Goal: Unclear

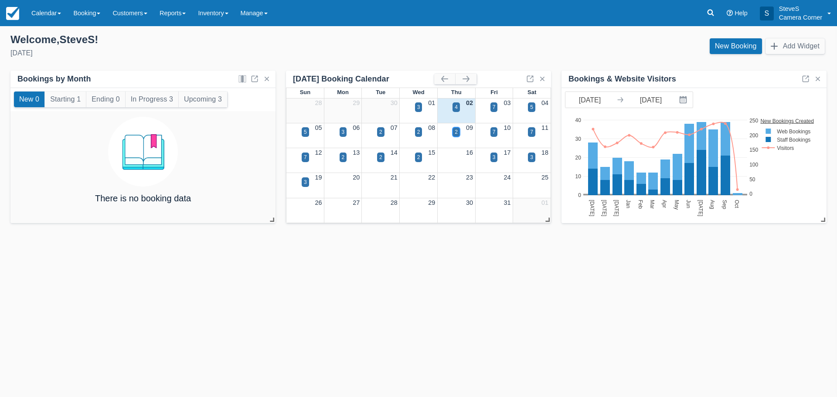
click at [454, 133] on div "2" at bounding box center [456, 132] width 7 height 10
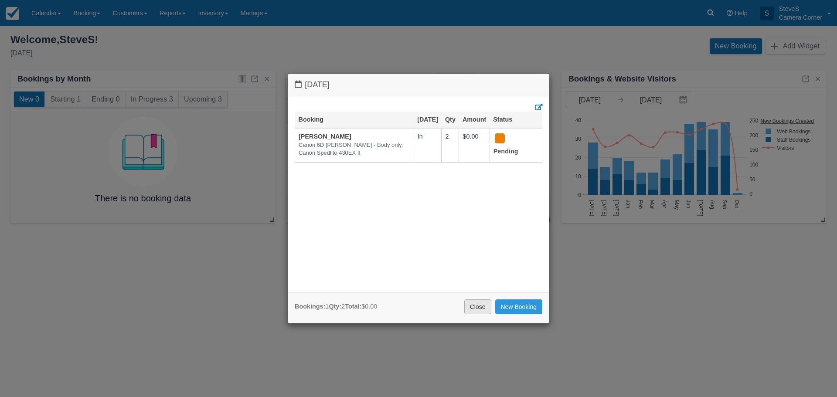
click at [474, 307] on link "Close" at bounding box center [477, 307] width 27 height 15
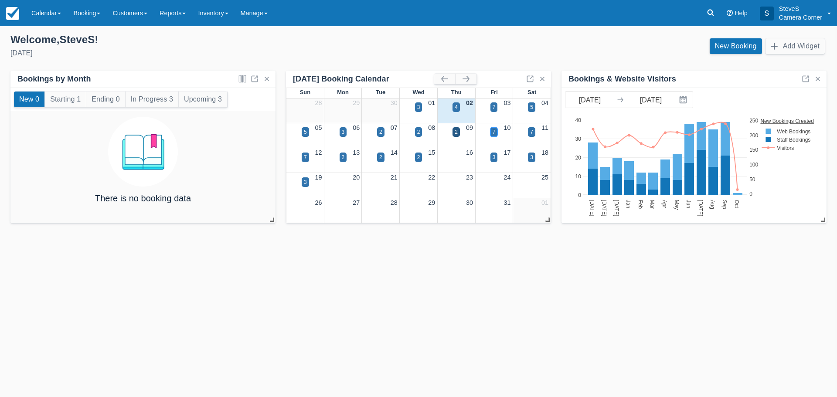
click at [495, 129] on div "7" at bounding box center [494, 132] width 3 height 8
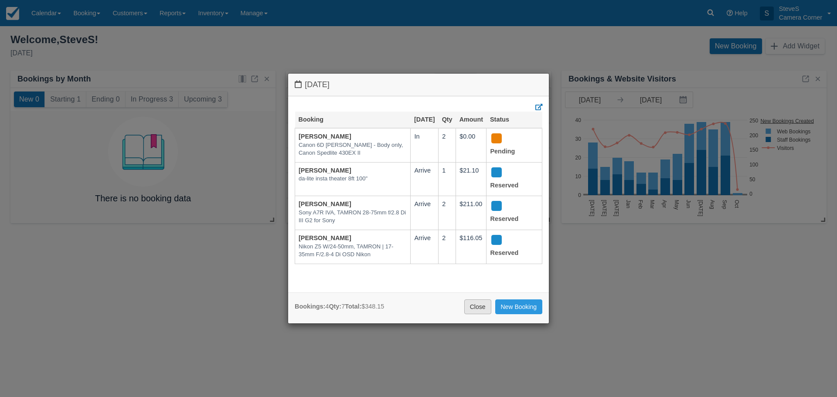
click at [478, 310] on link "Close" at bounding box center [477, 307] width 27 height 15
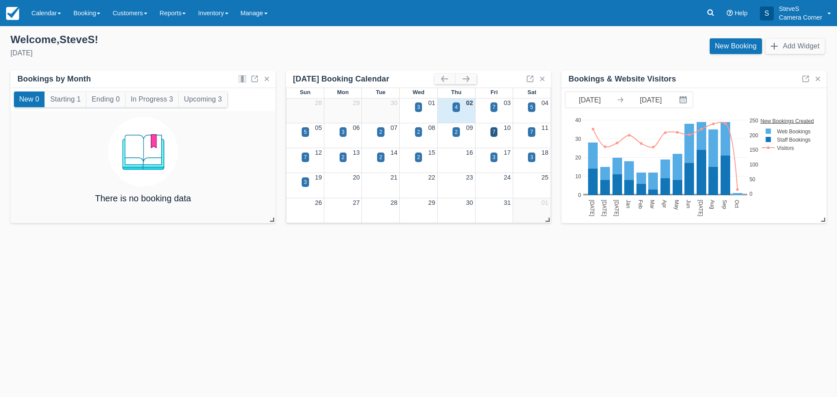
click at [460, 106] on div "02" at bounding box center [456, 104] width 38 height 10
click at [455, 106] on div "4" at bounding box center [456, 107] width 3 height 8
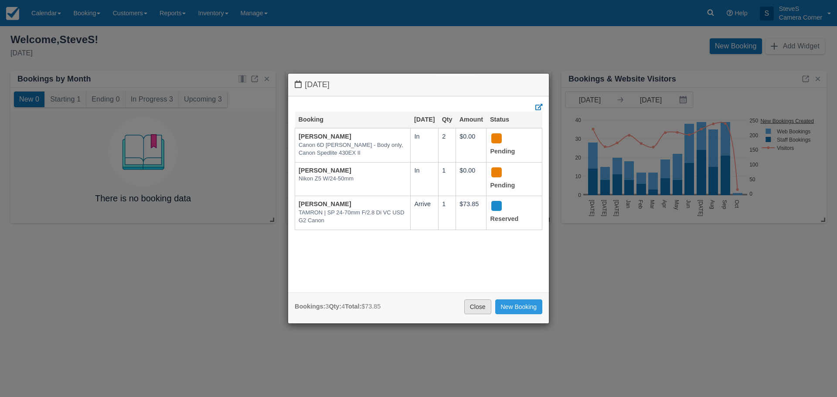
click at [471, 311] on link "Close" at bounding box center [477, 307] width 27 height 15
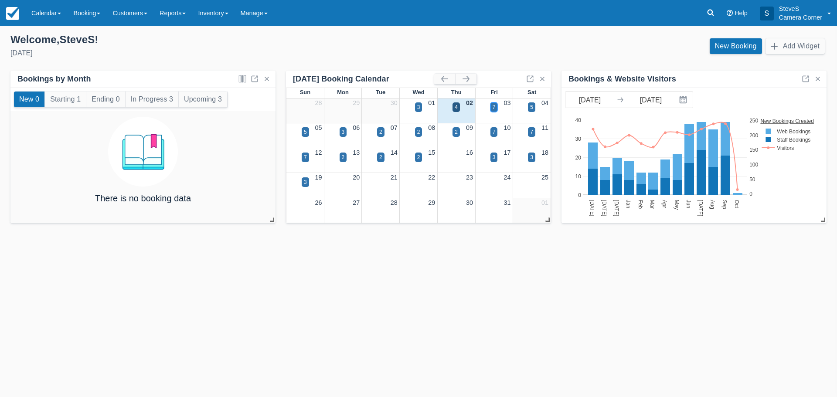
click at [493, 104] on div "7" at bounding box center [494, 107] width 3 height 8
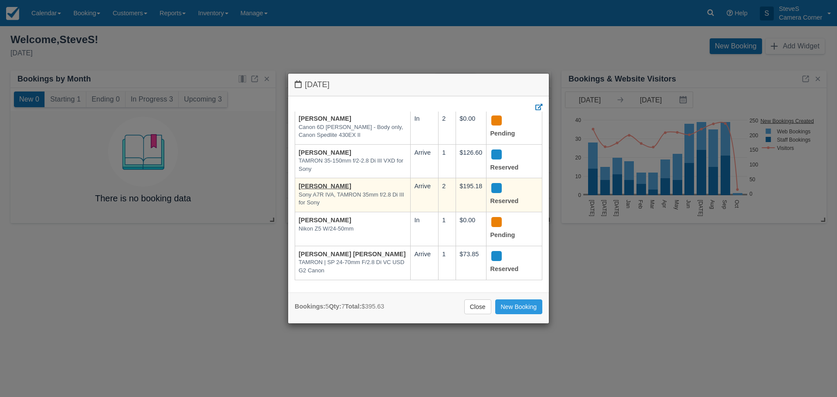
scroll to position [27, 0]
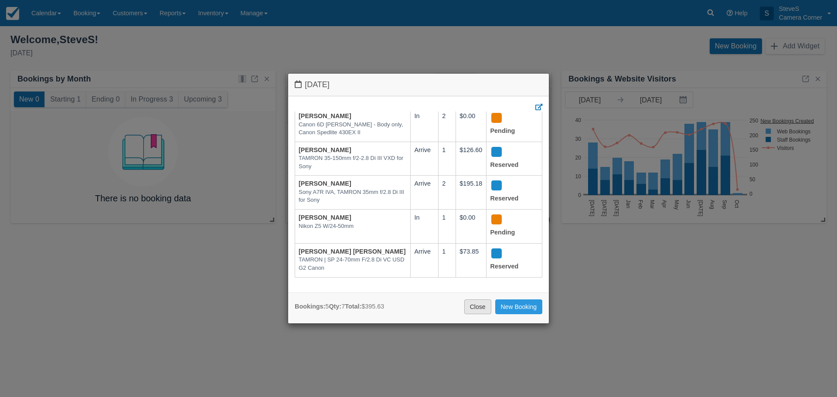
click at [472, 306] on link "Close" at bounding box center [477, 307] width 27 height 15
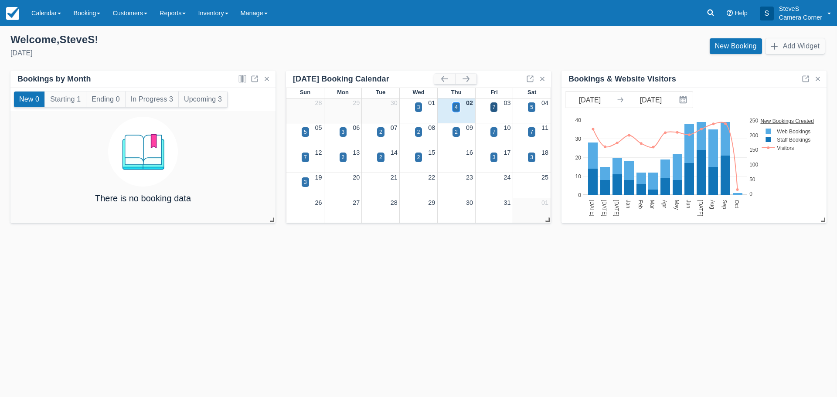
click at [457, 108] on div "4" at bounding box center [456, 107] width 3 height 8
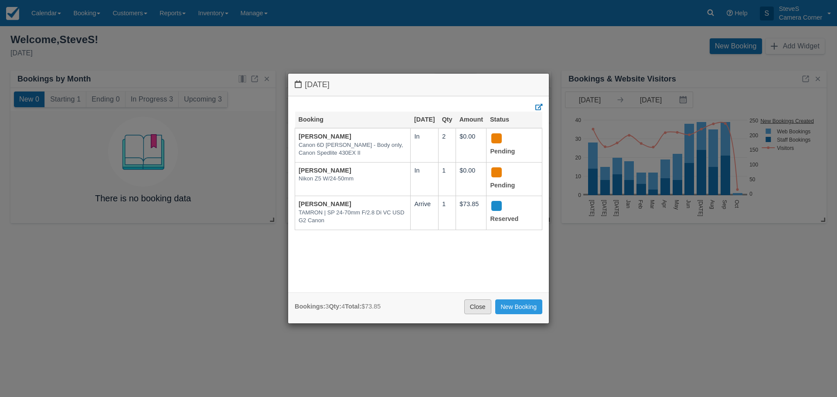
click at [466, 302] on link "Close" at bounding box center [477, 307] width 27 height 15
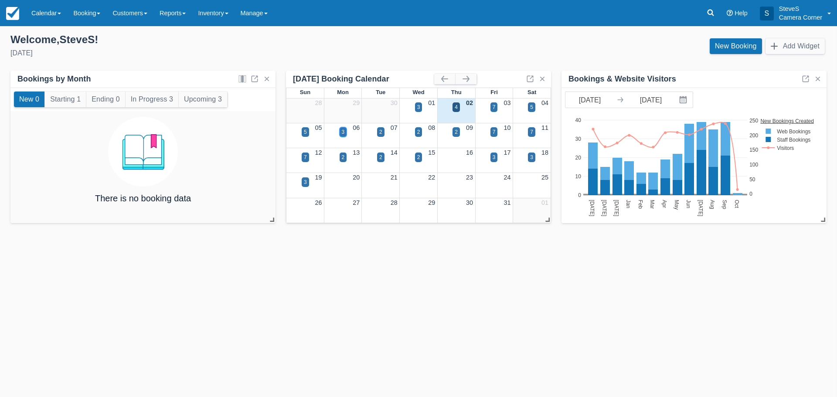
click at [343, 129] on div "3" at bounding box center [343, 132] width 3 height 8
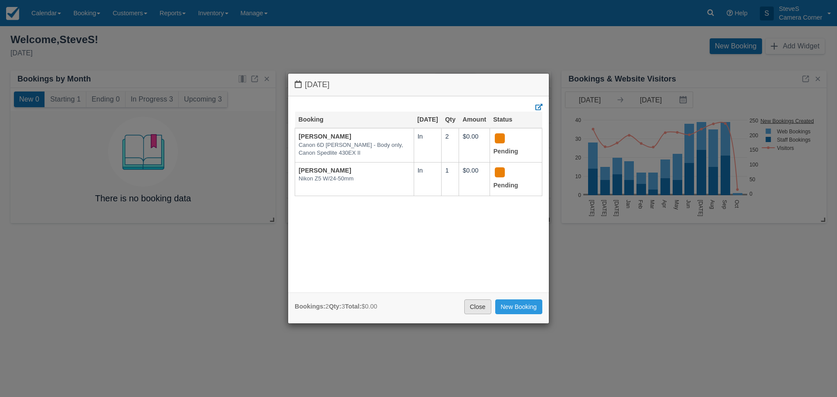
click at [478, 306] on link "Close" at bounding box center [477, 307] width 27 height 15
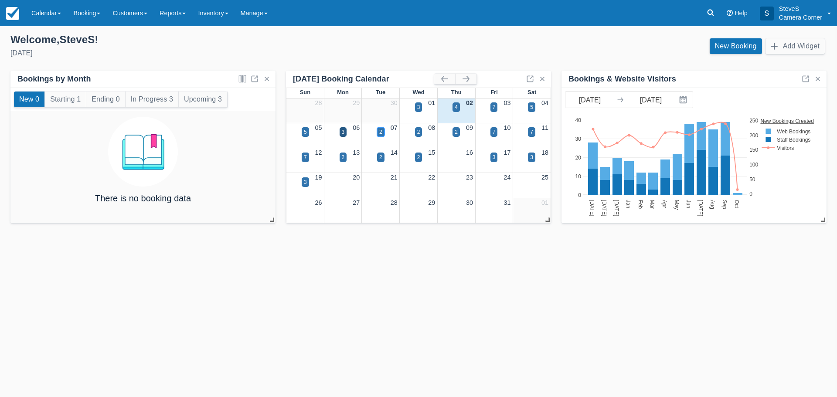
click at [379, 130] on div "2" at bounding box center [380, 132] width 3 height 8
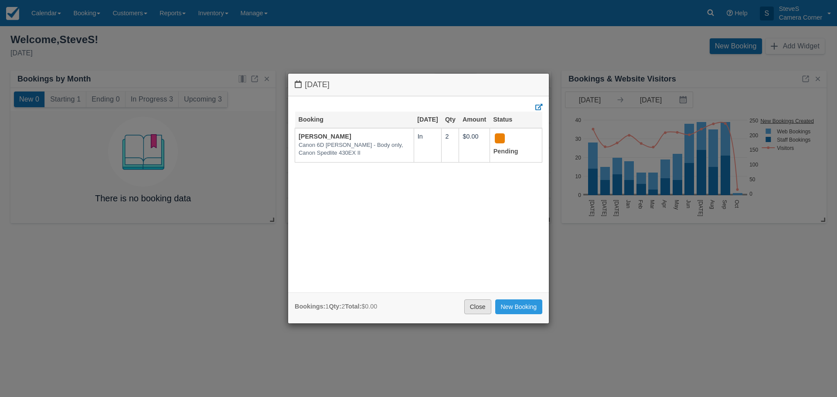
drag, startPoint x: 474, startPoint y: 309, endPoint x: 468, endPoint y: 296, distance: 14.3
click at [474, 309] on link "Close" at bounding box center [477, 307] width 27 height 15
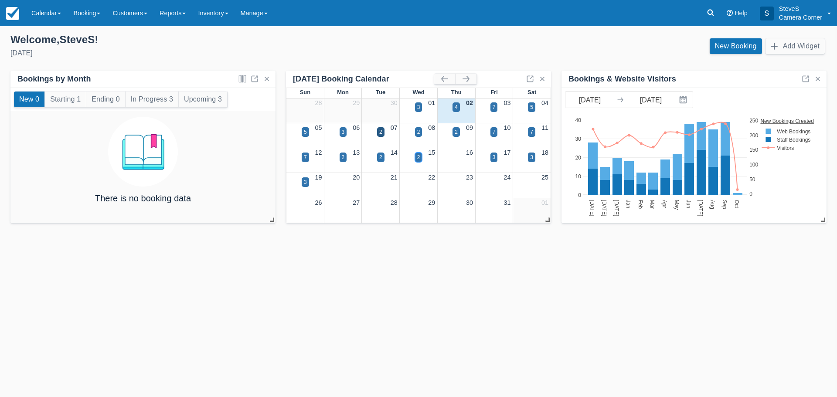
click at [420, 158] on div "2" at bounding box center [418, 158] width 3 height 8
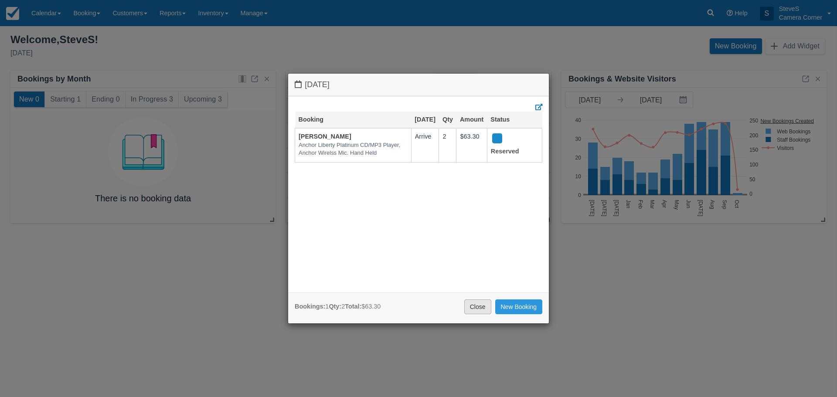
click at [479, 310] on link "Close" at bounding box center [477, 307] width 27 height 15
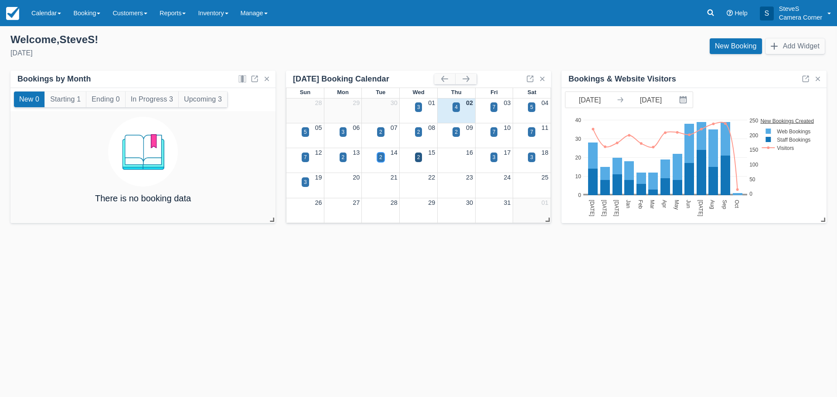
click at [382, 159] on div "2" at bounding box center [380, 158] width 3 height 8
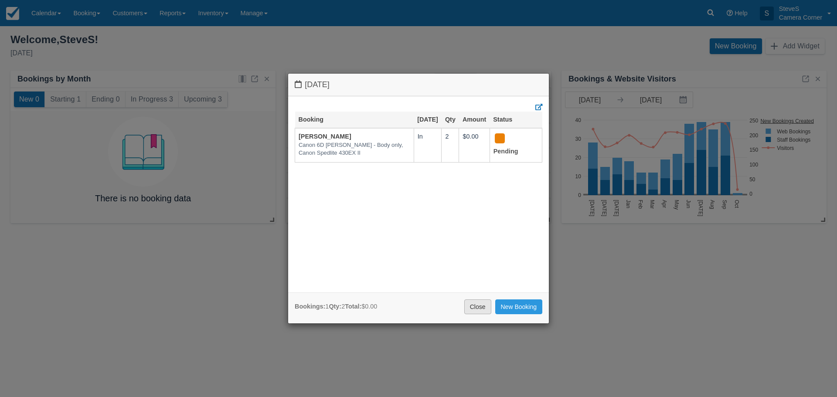
click at [485, 305] on link "Close" at bounding box center [477, 307] width 27 height 15
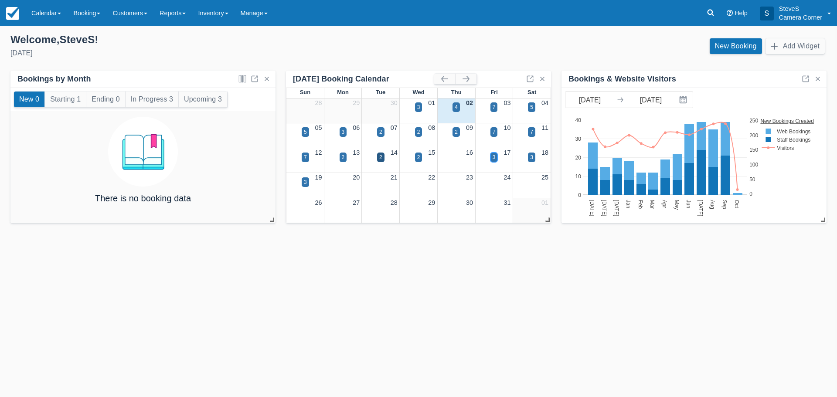
click at [497, 155] on div "3" at bounding box center [494, 158] width 7 height 10
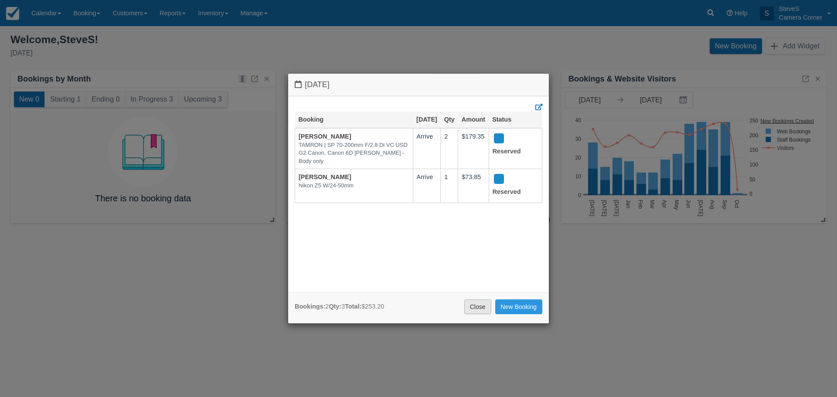
click at [486, 307] on link "Close" at bounding box center [477, 307] width 27 height 15
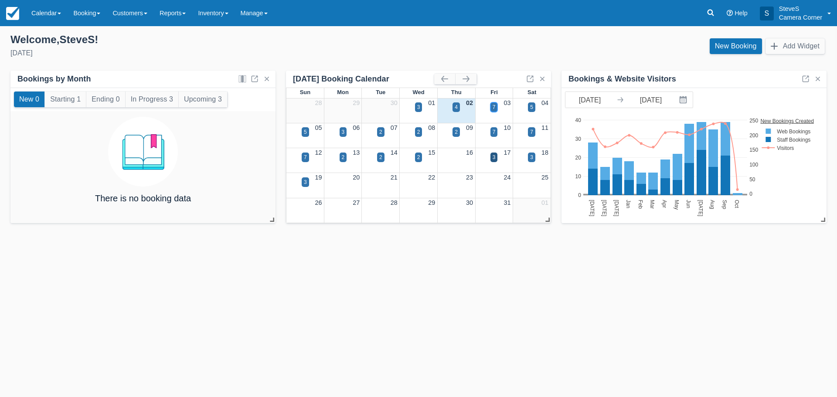
click at [496, 106] on div "7" at bounding box center [494, 107] width 7 height 10
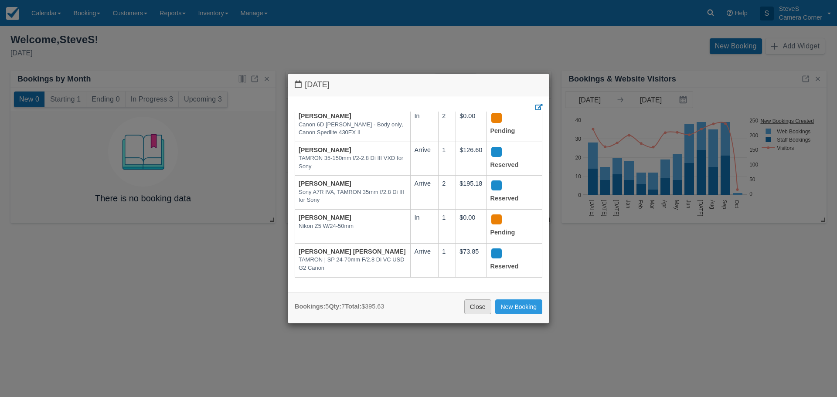
click at [479, 309] on link "Close" at bounding box center [477, 307] width 27 height 15
